Goal: Use online tool/utility: Utilize a website feature to perform a specific function

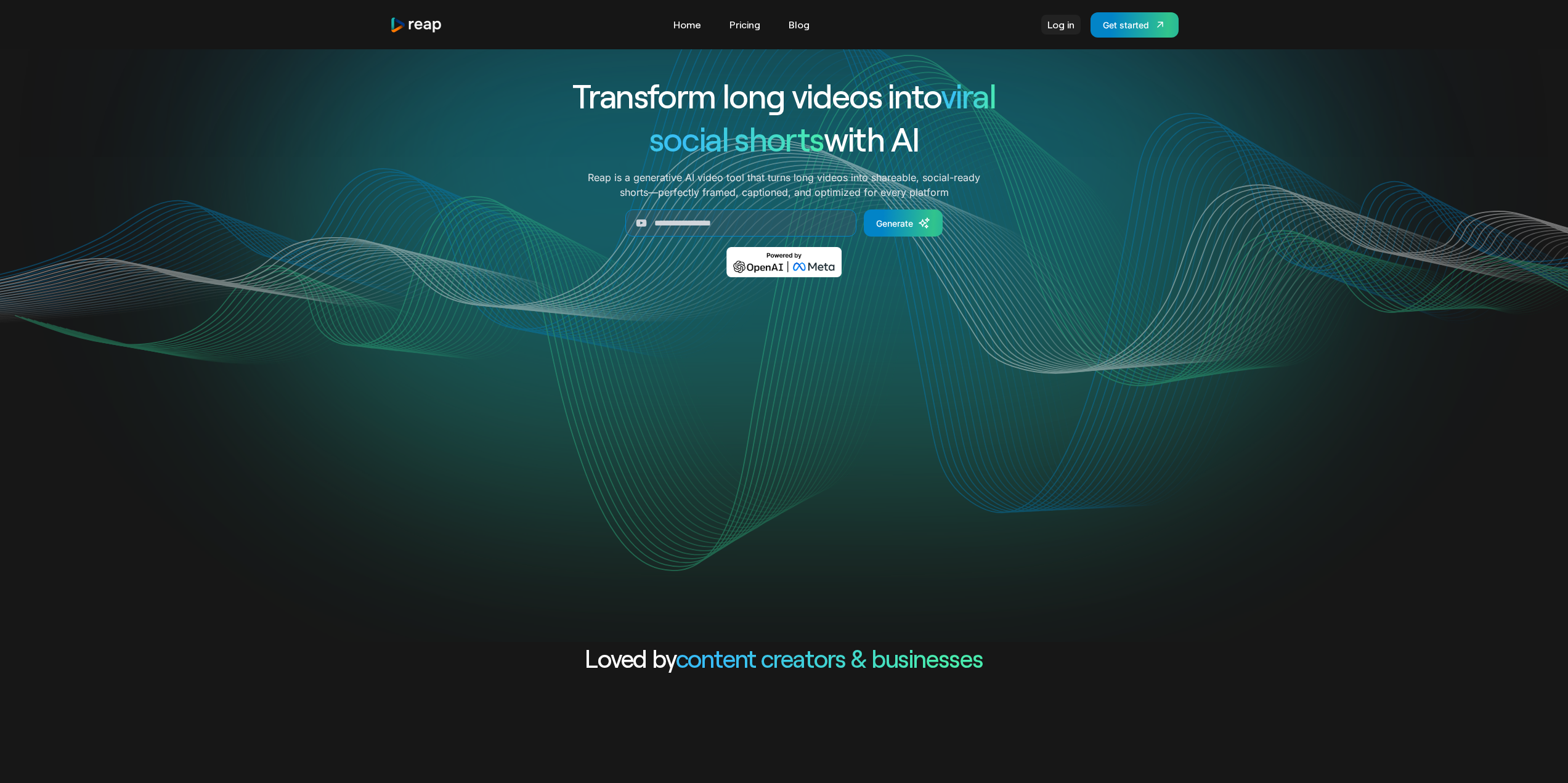
click at [1060, 30] on link "Log in" at bounding box center [1060, 25] width 40 height 19
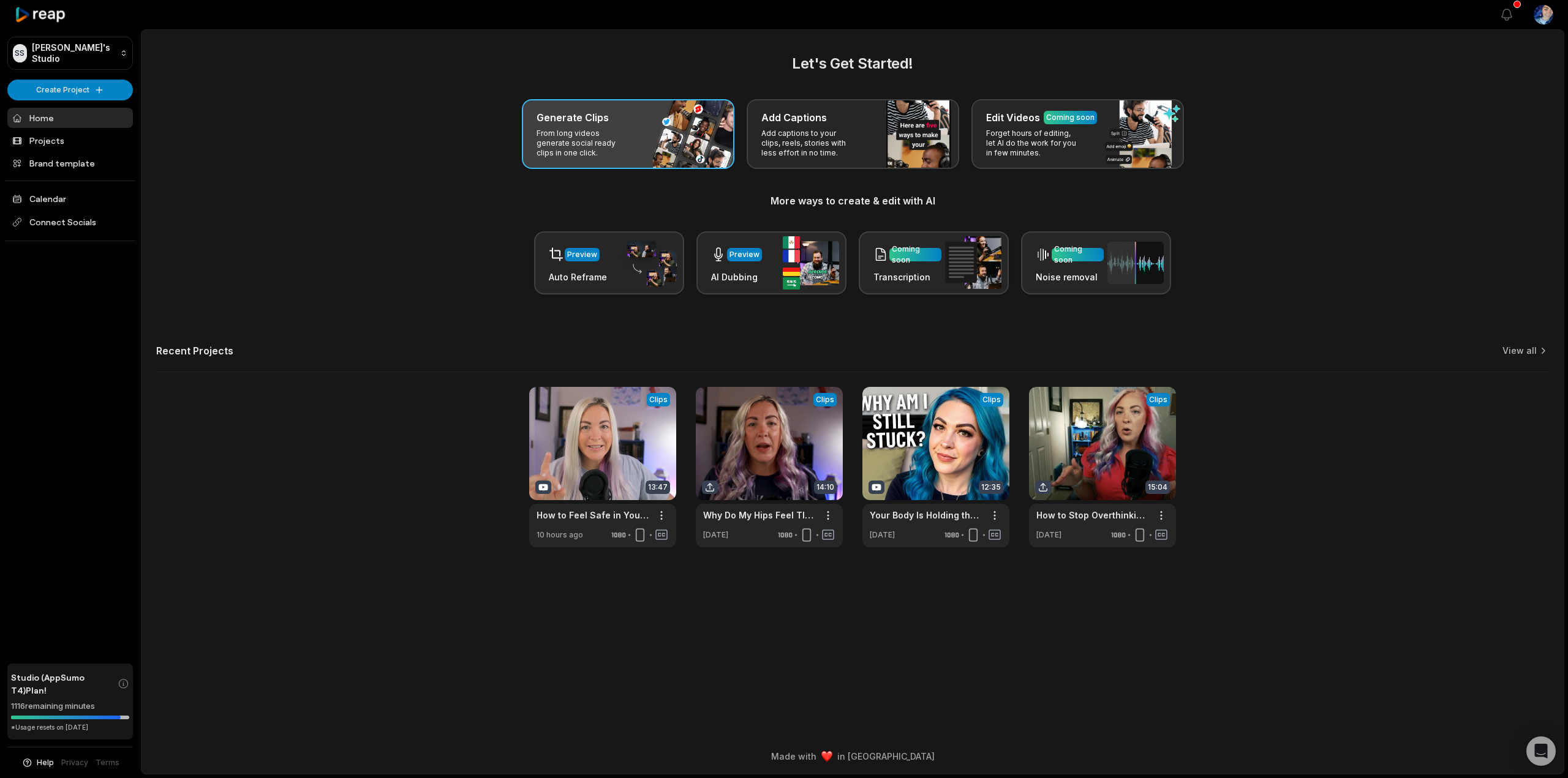
click at [587, 148] on p "From long videos generate social ready clips in one click." at bounding box center [584, 143] width 95 height 29
click at [683, 148] on div "Generate Clips From long videos generate social ready clips in one click." at bounding box center [628, 133] width 213 height 69
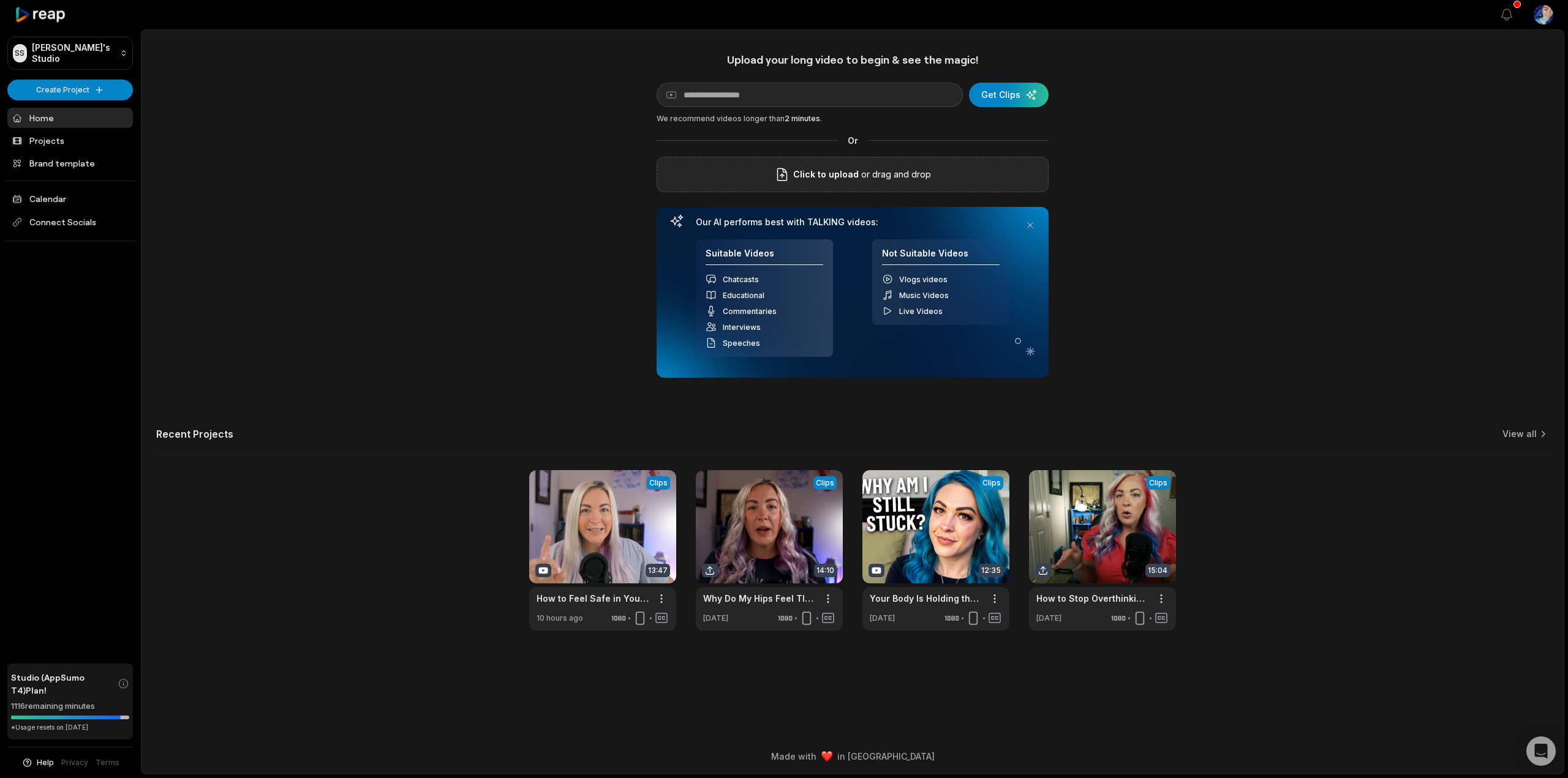
click at [856, 175] on span "Click to upload" at bounding box center [826, 174] width 65 height 15
click at [0, 0] on input "Click to upload" at bounding box center [0, 0] width 0 height 0
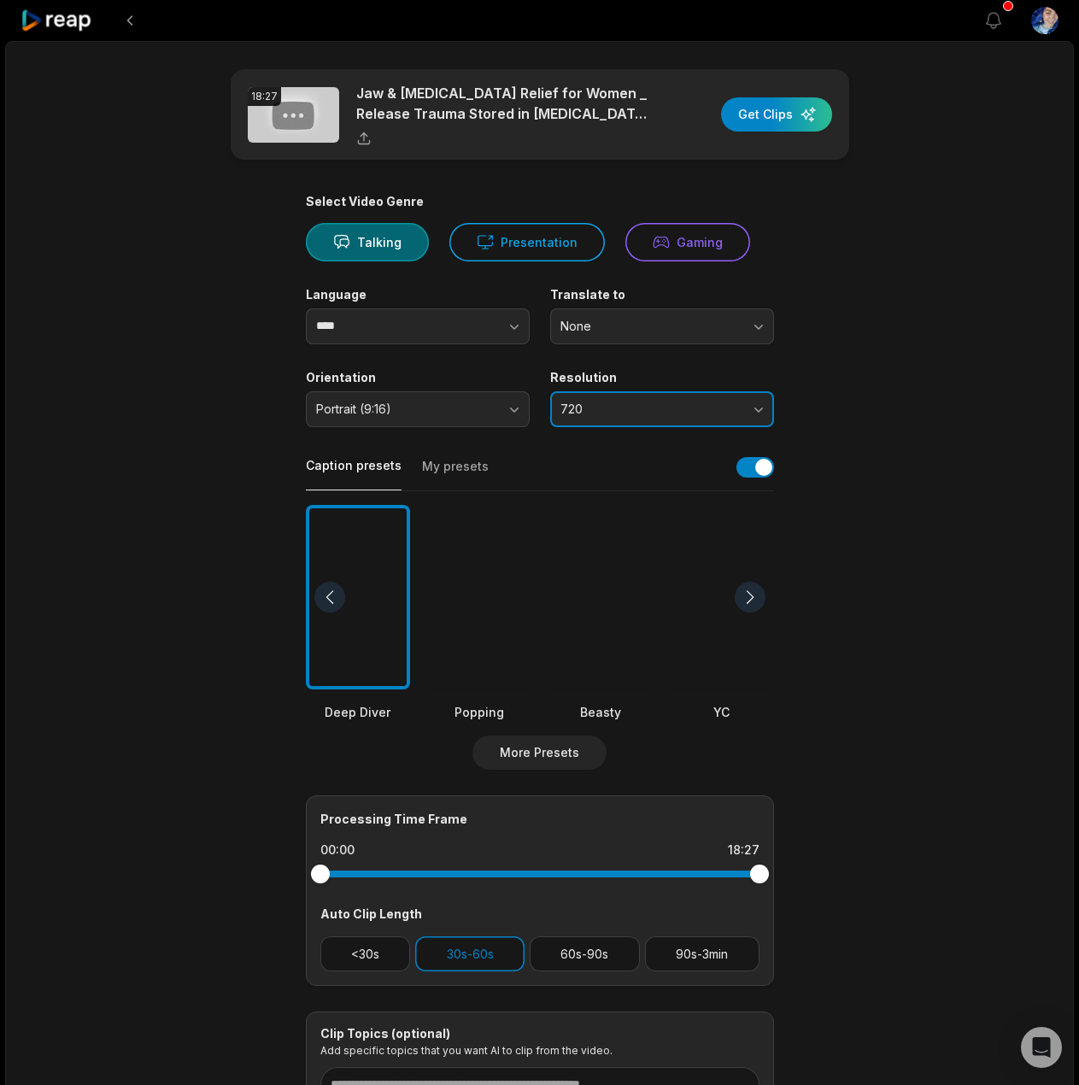
click at [710, 401] on button "720" at bounding box center [662, 409] width 224 height 36
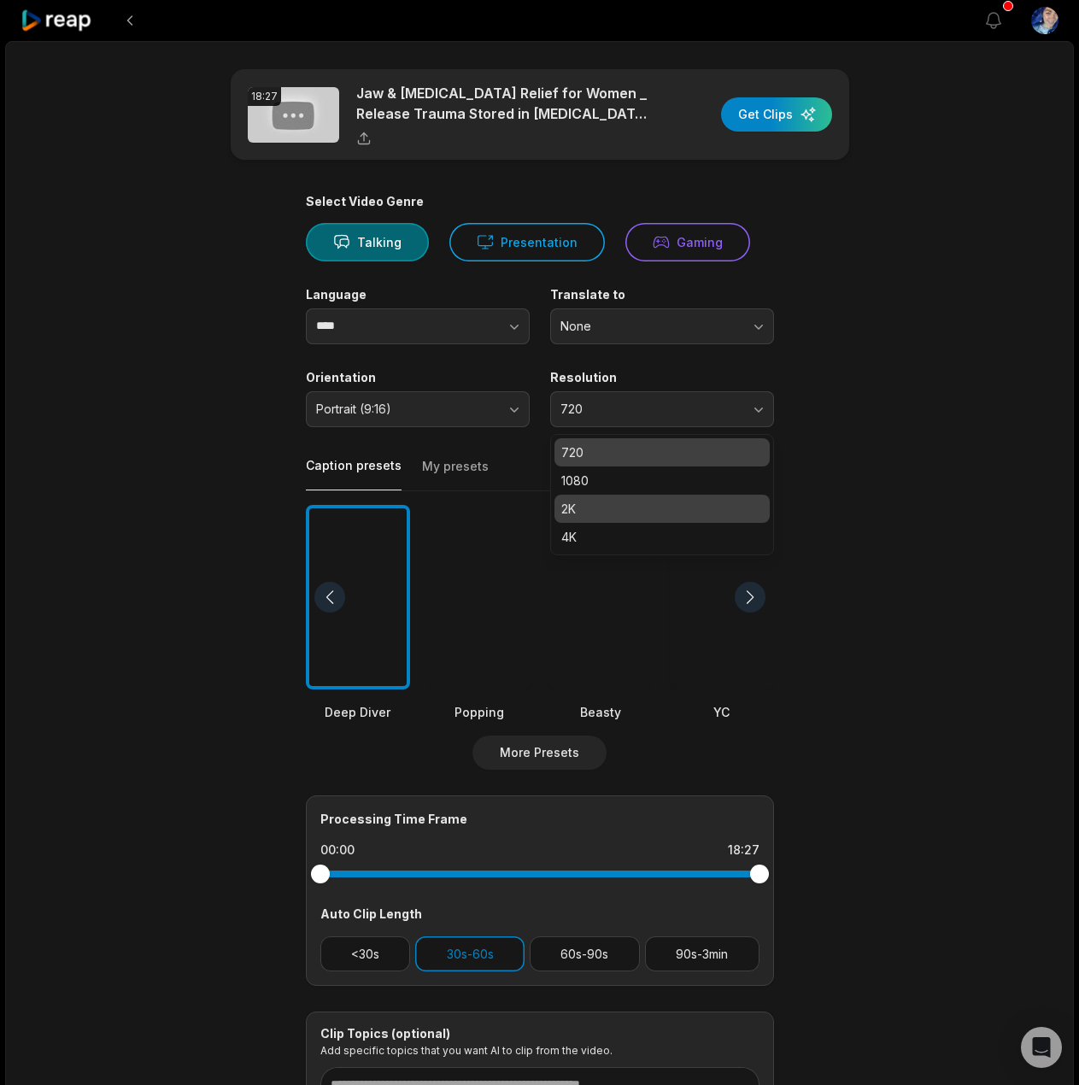
click at [618, 495] on div "2K" at bounding box center [662, 509] width 215 height 28
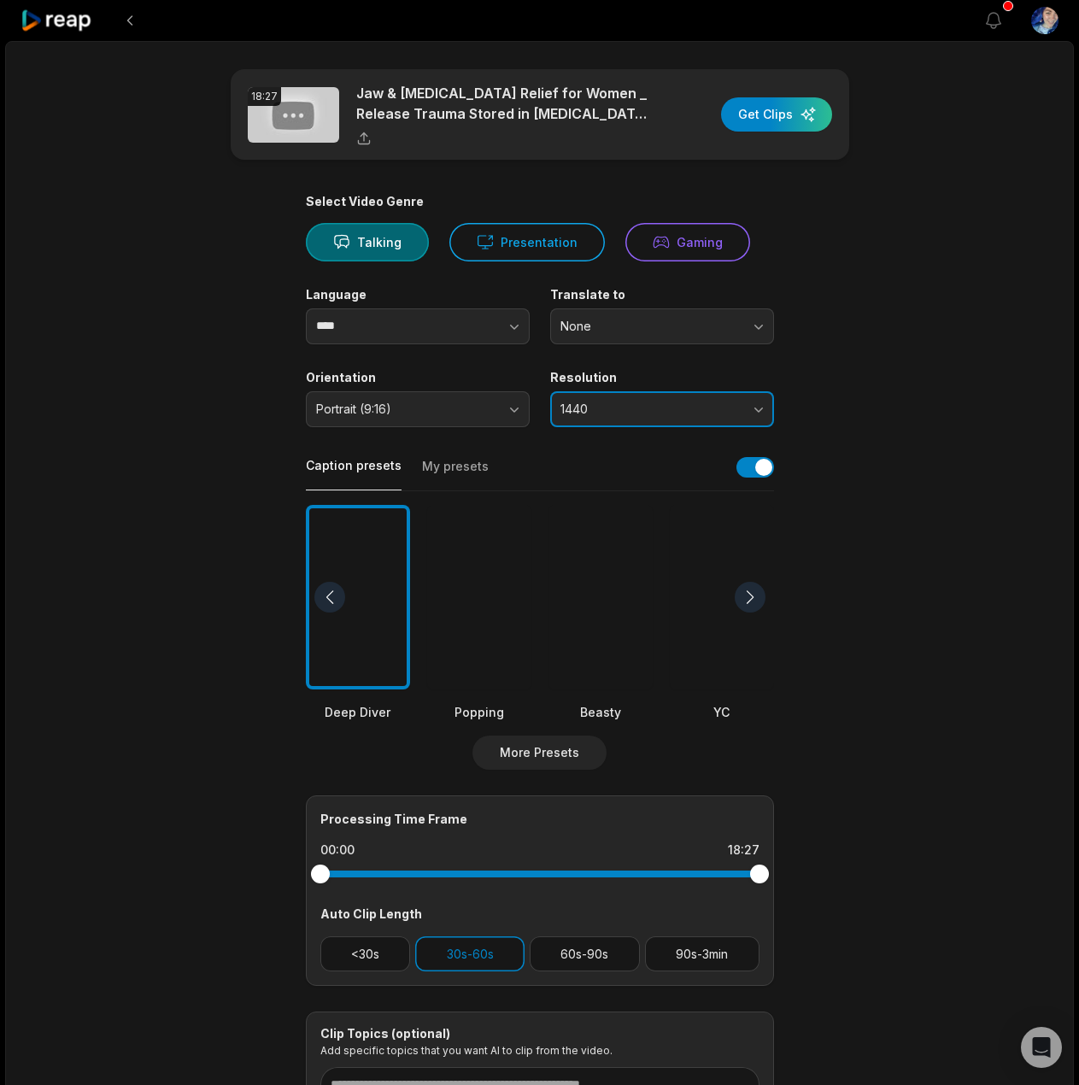
click at [628, 411] on span "1440" at bounding box center [650, 409] width 179 height 15
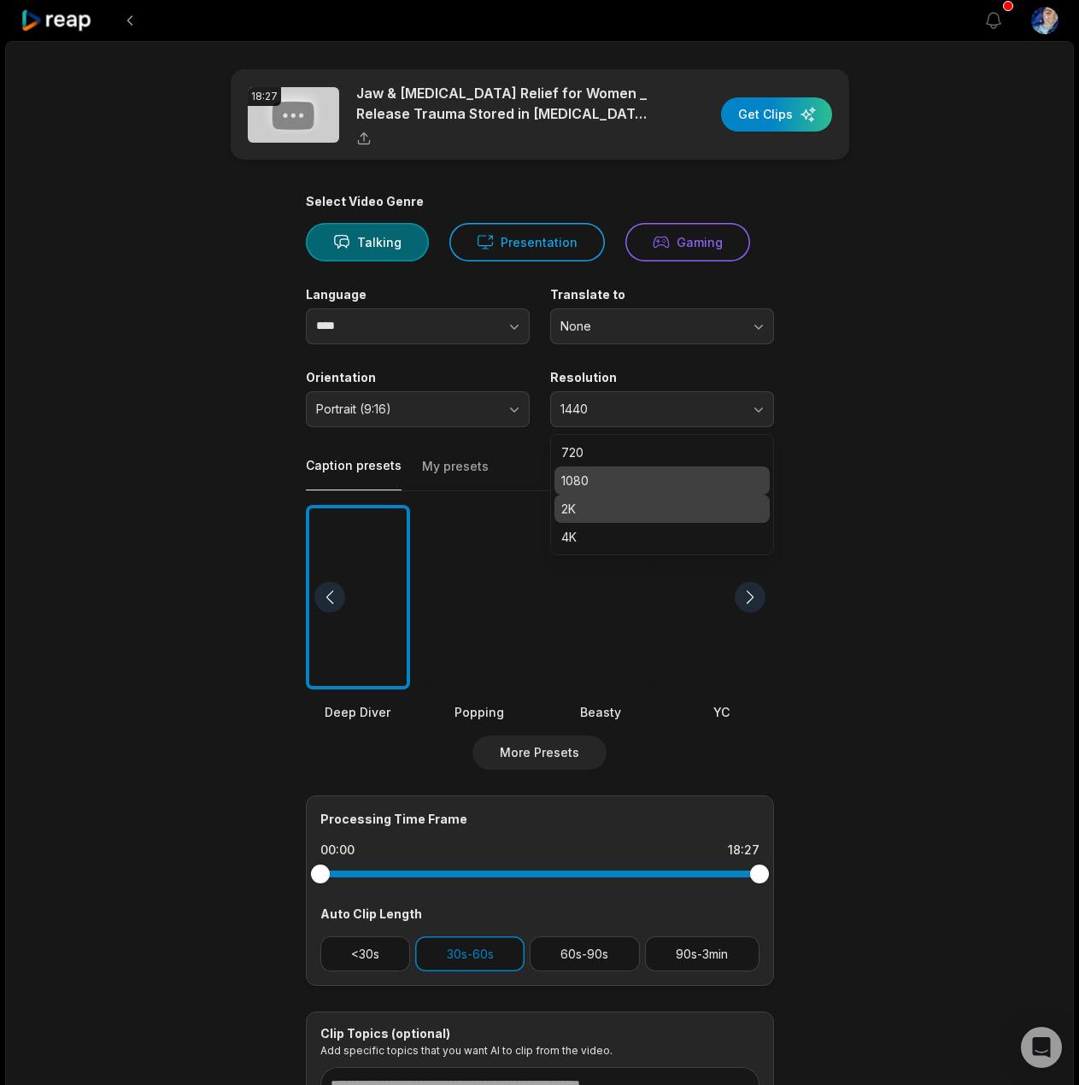
click at [598, 473] on p "1080" at bounding box center [663, 481] width 202 height 18
click at [760, 463] on button "button" at bounding box center [756, 467] width 38 height 21
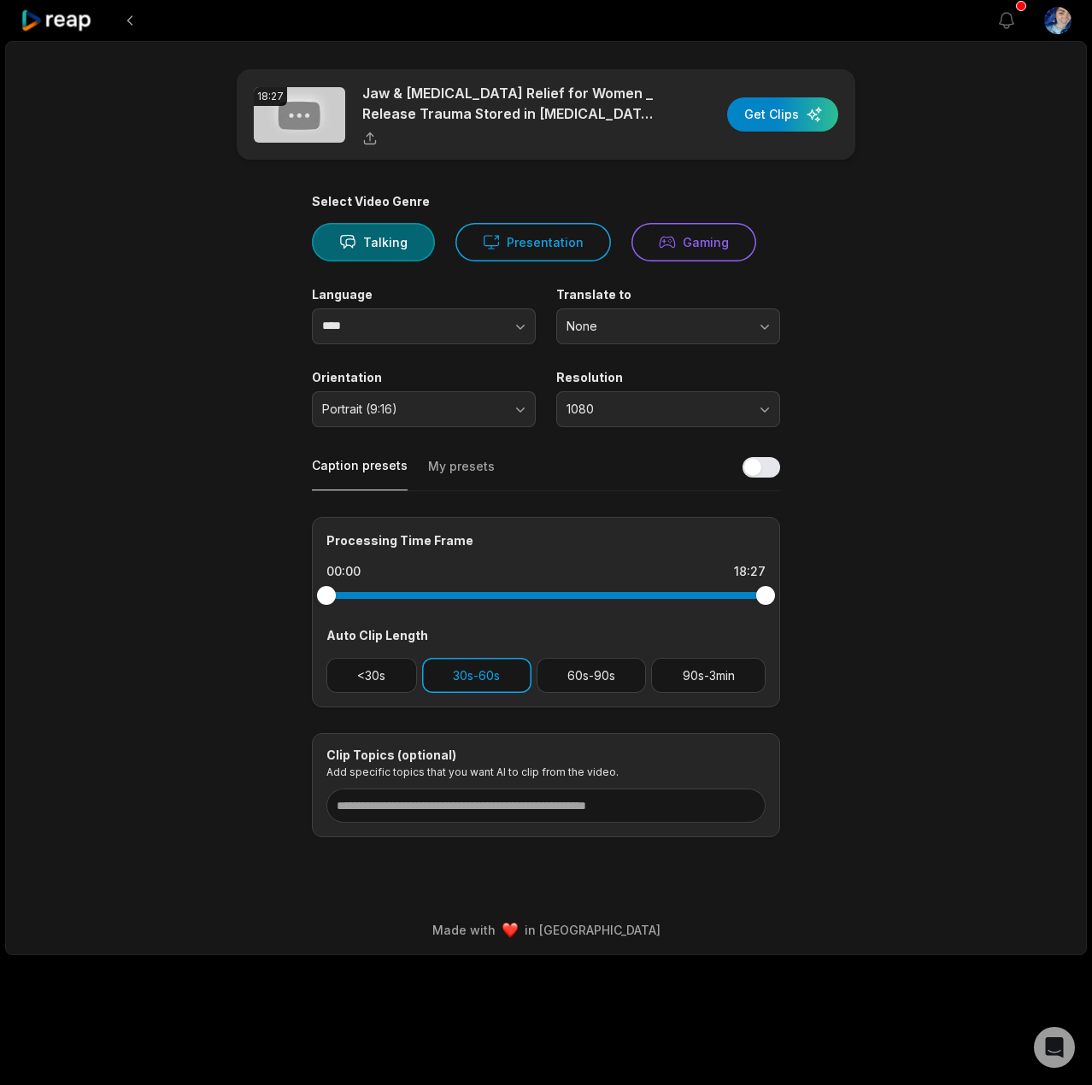
click at [431, 680] on button "30s-60s" at bounding box center [476, 675] width 109 height 35
click at [383, 675] on button "<30s" at bounding box center [371, 675] width 91 height 35
click at [459, 677] on button "30s-60s" at bounding box center [476, 675] width 109 height 35
click at [575, 680] on button "60s-90s" at bounding box center [592, 675] width 110 height 35
click at [747, 683] on button "90s-3min" at bounding box center [708, 675] width 115 height 35
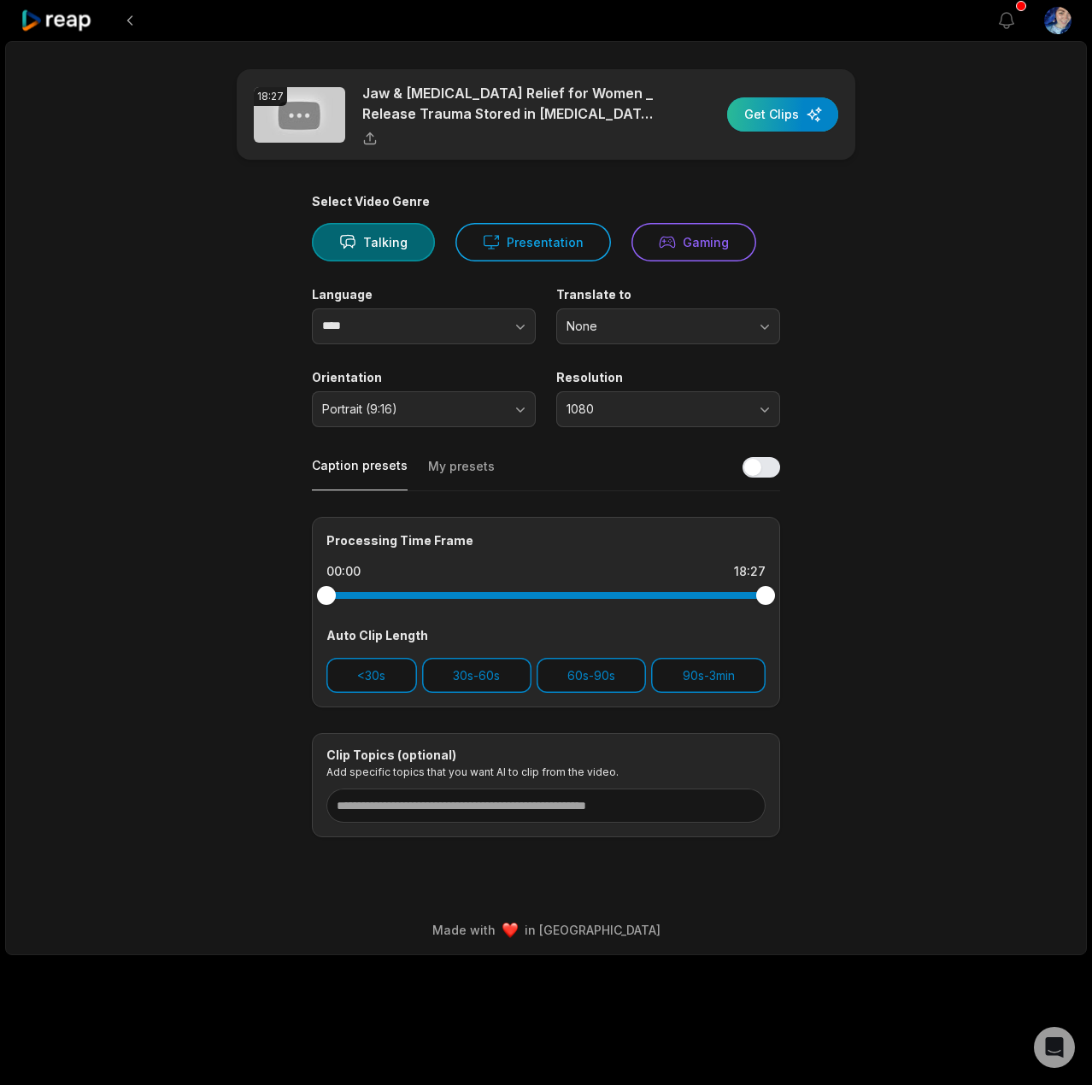
click at [806, 114] on div "button" at bounding box center [782, 114] width 111 height 34
